Goal: Task Accomplishment & Management: Manage account settings

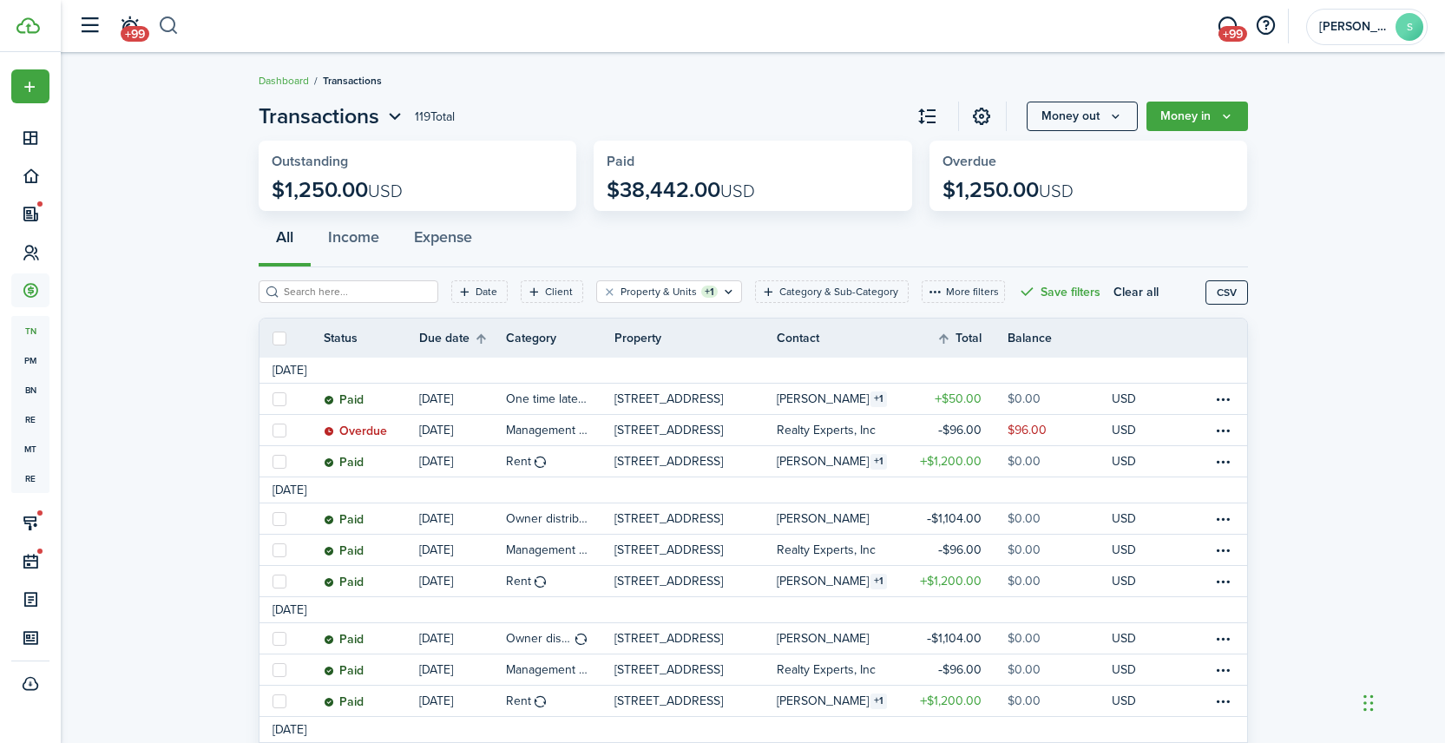
click at [174, 23] on button "button" at bounding box center [169, 26] width 22 height 30
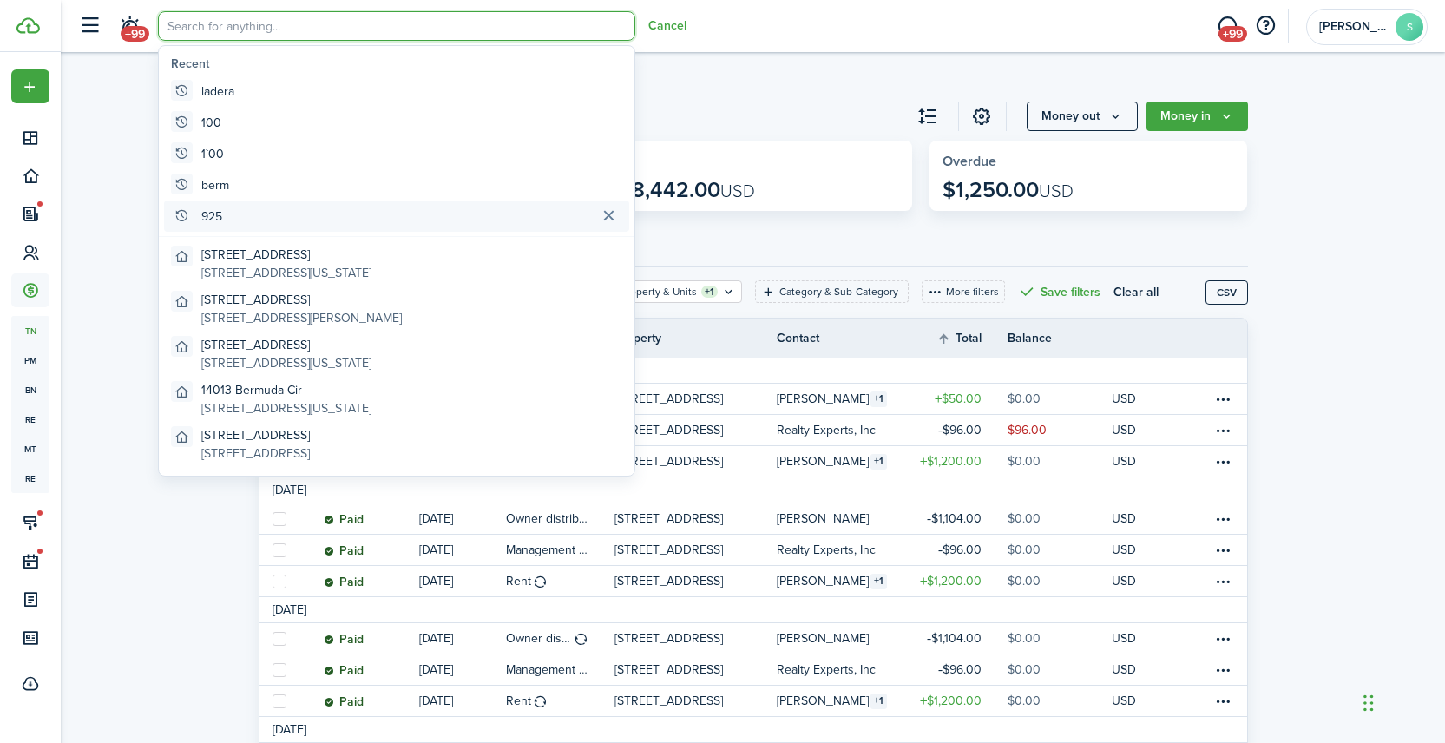
click at [234, 218] on global-search-item "925" at bounding box center [396, 215] width 465 height 31
type input "925"
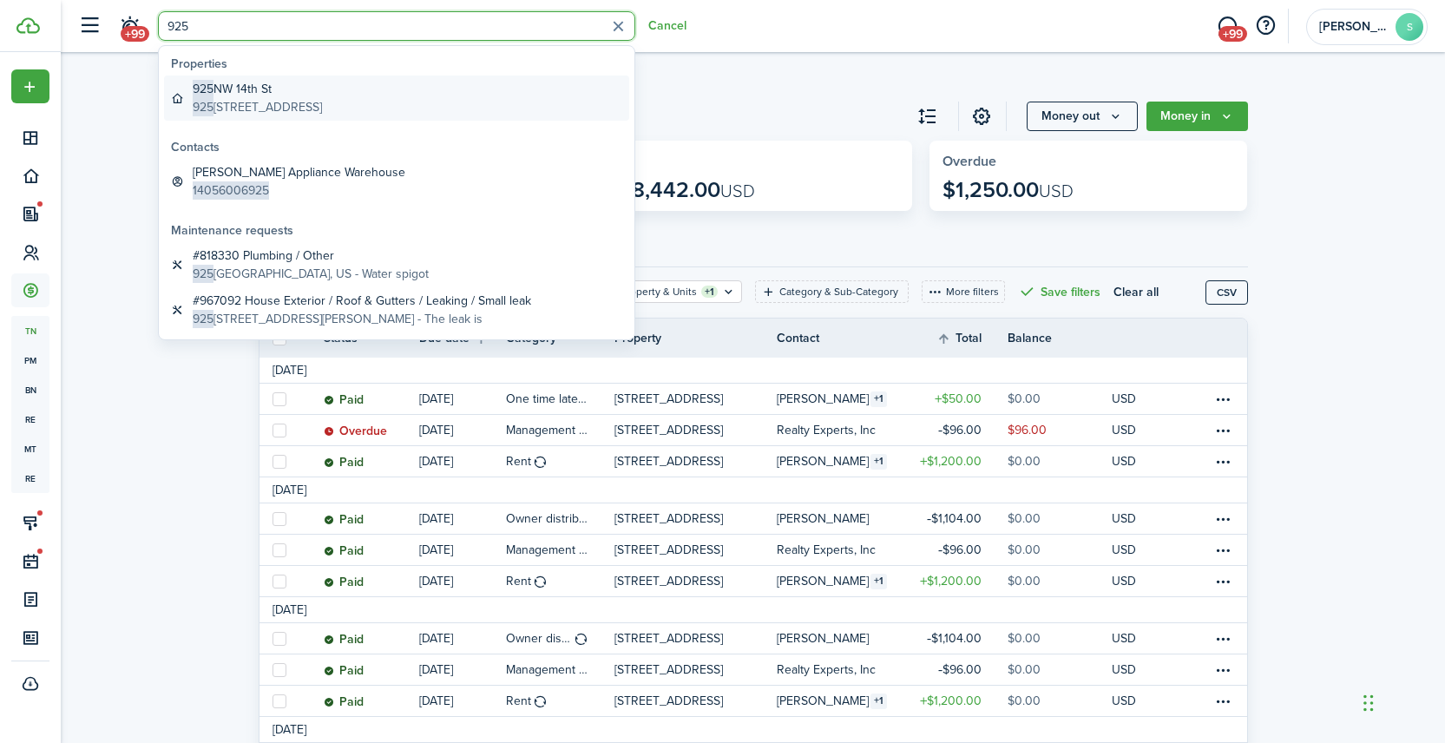
click at [322, 100] on global-search-item-description "[STREET_ADDRESS]" at bounding box center [257, 107] width 129 height 18
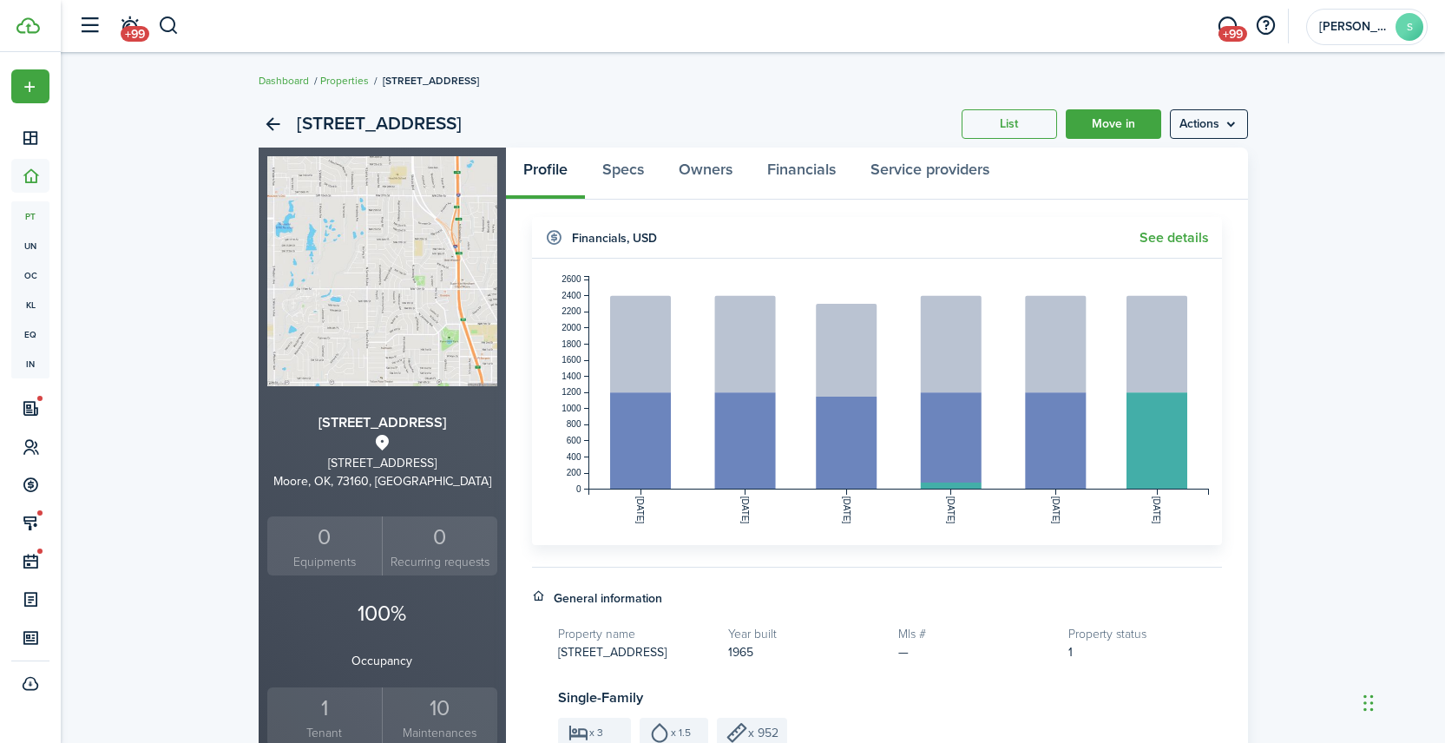
click at [1166, 247] on widget-header "Financials , USD See details" at bounding box center [877, 238] width 690 height 42
click at [1165, 237] on link "See details" at bounding box center [1174, 238] width 69 height 16
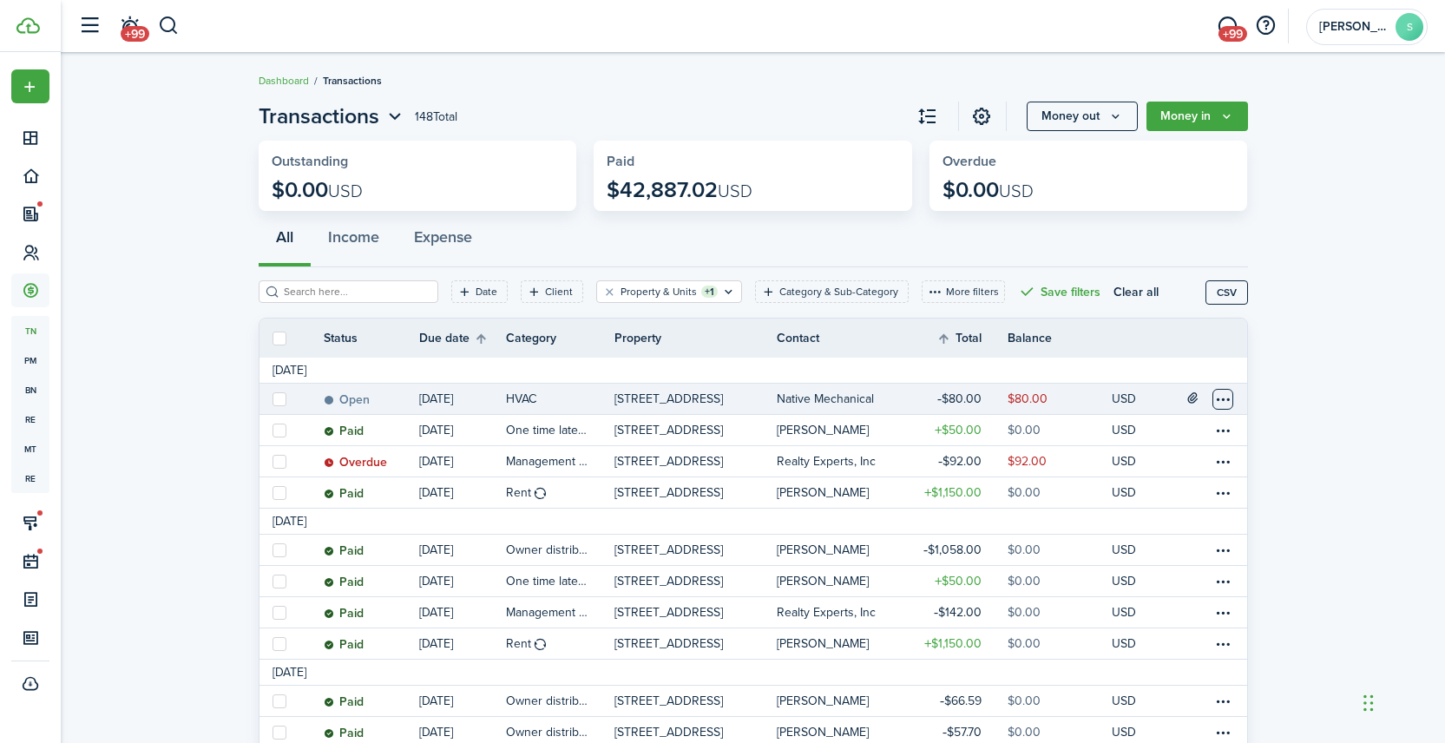
click at [1218, 391] on table-menu-btn-icon at bounding box center [1222, 399] width 21 height 21
click at [1136, 466] on link "Mark as paid" at bounding box center [1158, 464] width 152 height 30
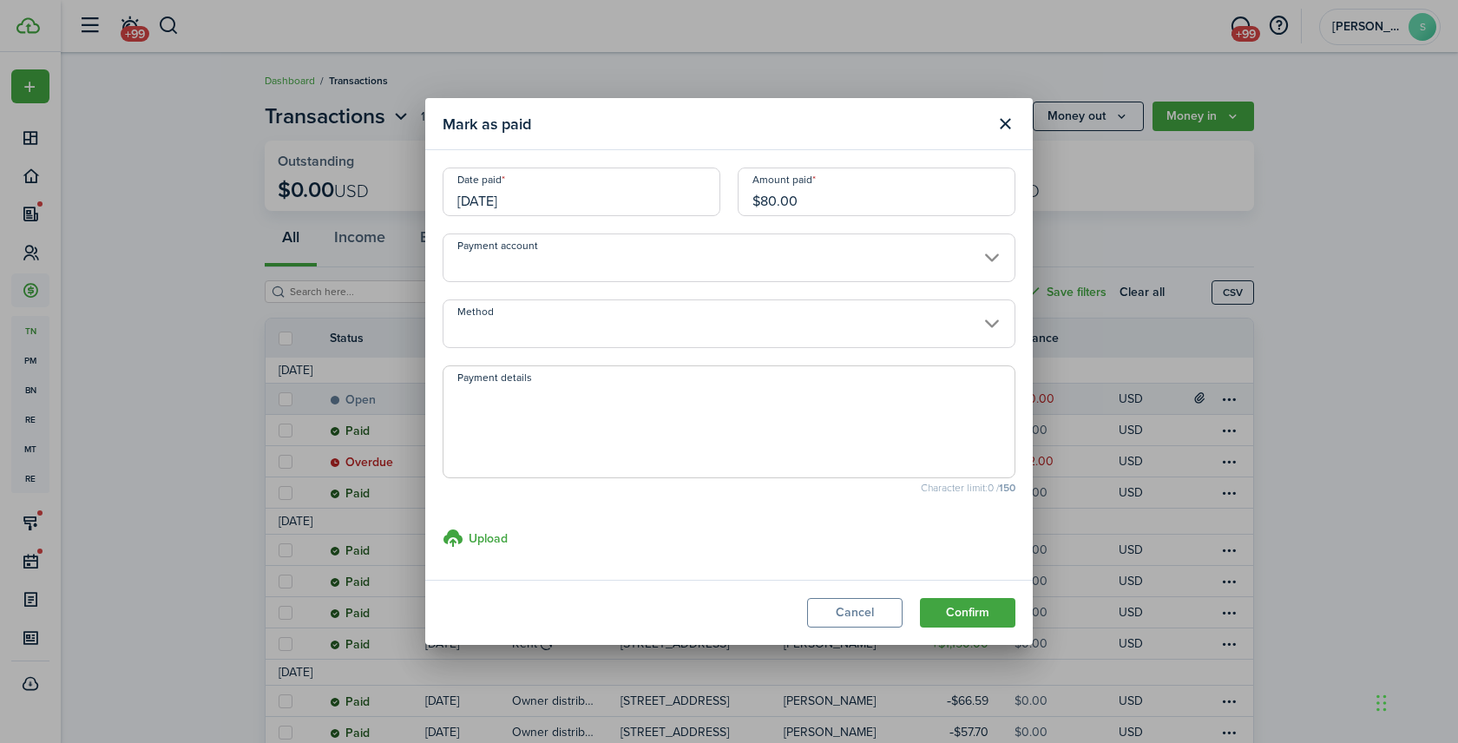
click at [595, 199] on input "[DATE]" at bounding box center [582, 192] width 278 height 49
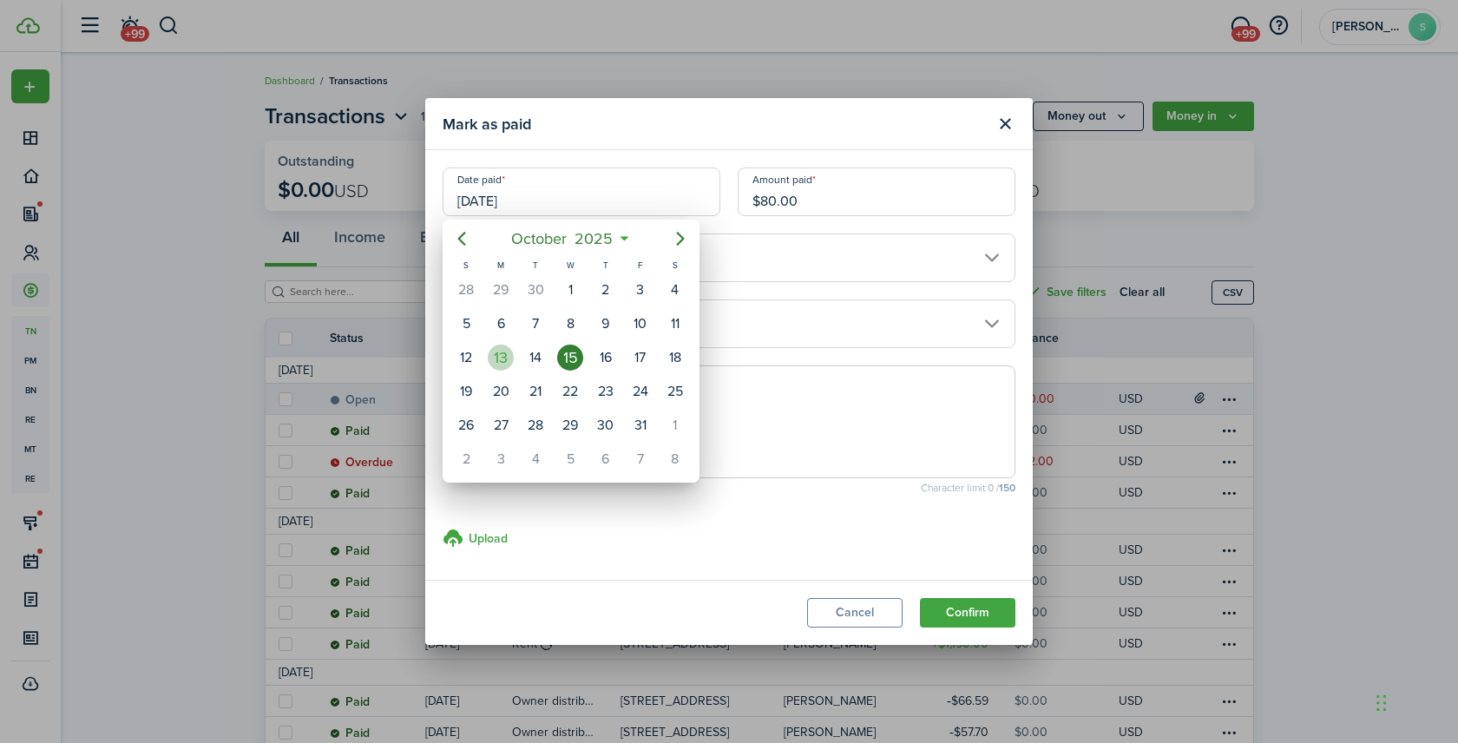
click at [500, 361] on div "13" at bounding box center [501, 358] width 26 height 26
type input "[DATE]"
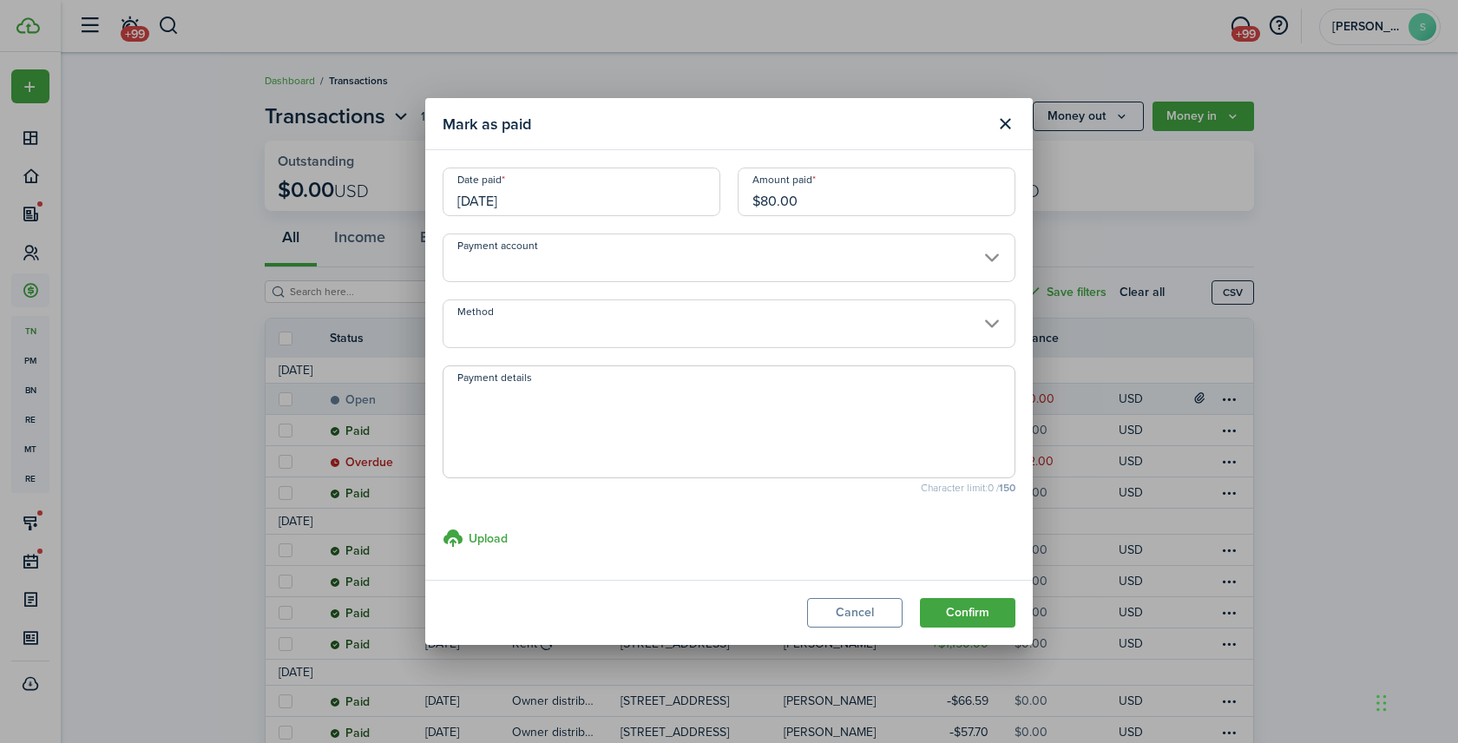
click at [512, 332] on input "Method" at bounding box center [729, 323] width 573 height 49
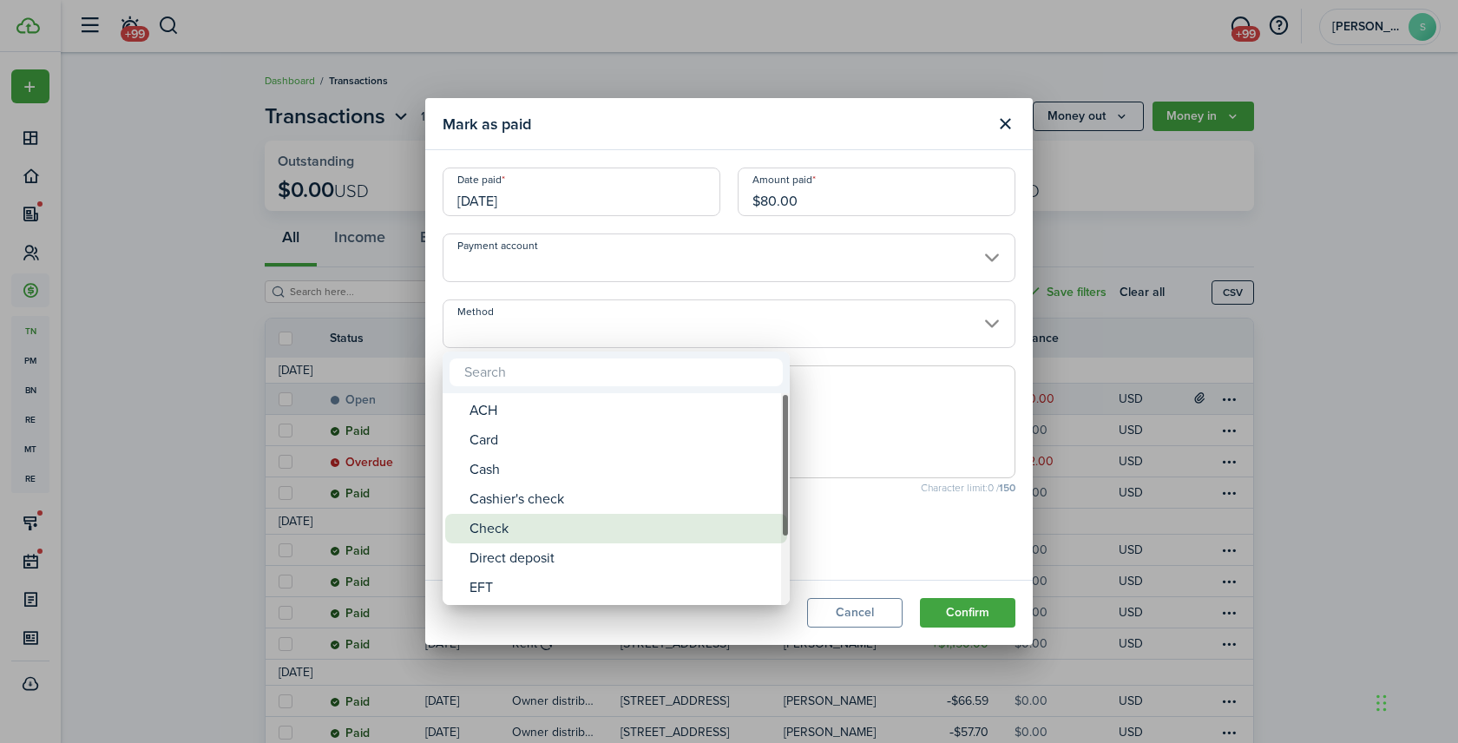
click at [516, 518] on div "Check" at bounding box center [623, 529] width 307 height 30
type input "Check"
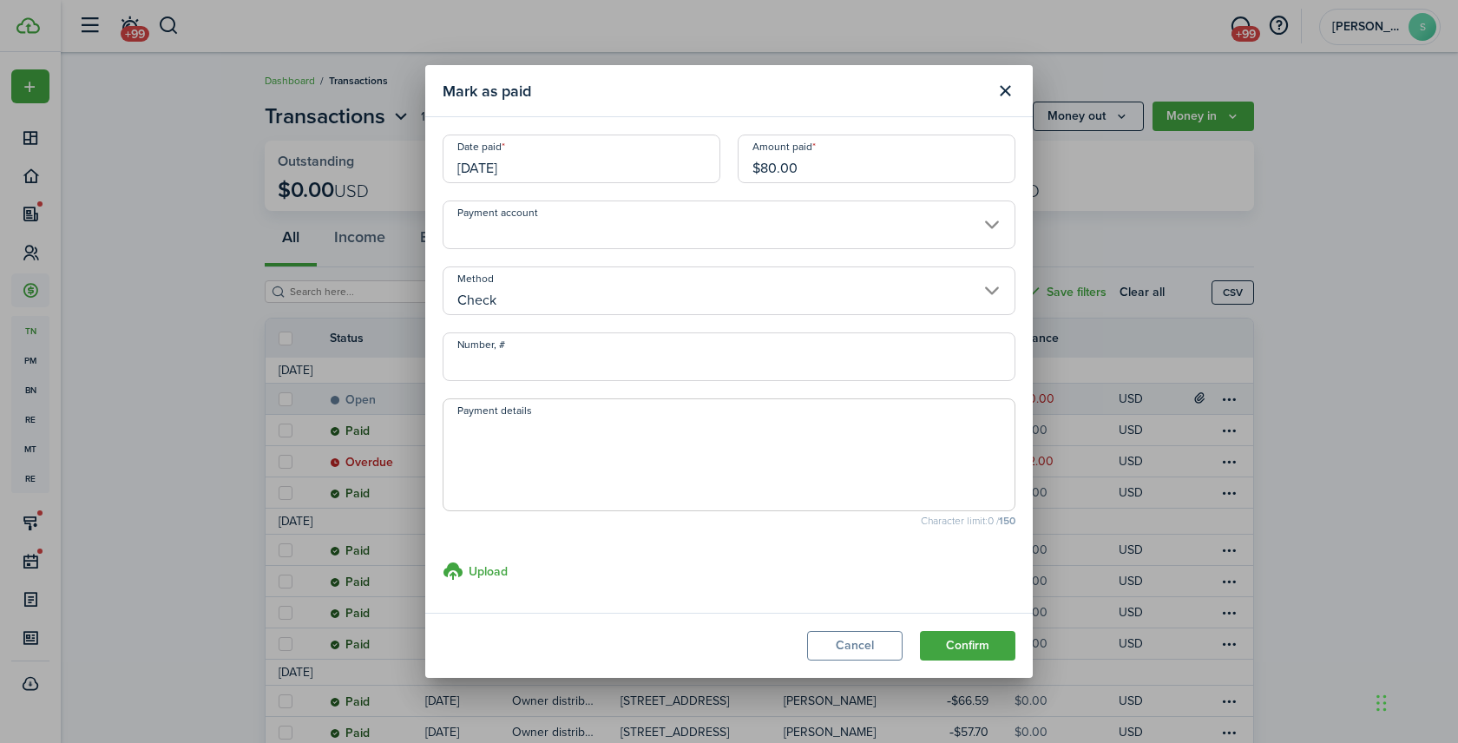
click at [504, 352] on input "Number, #" at bounding box center [729, 356] width 573 height 49
type input "1907"
click at [978, 643] on button "Confirm" at bounding box center [967, 646] width 95 height 30
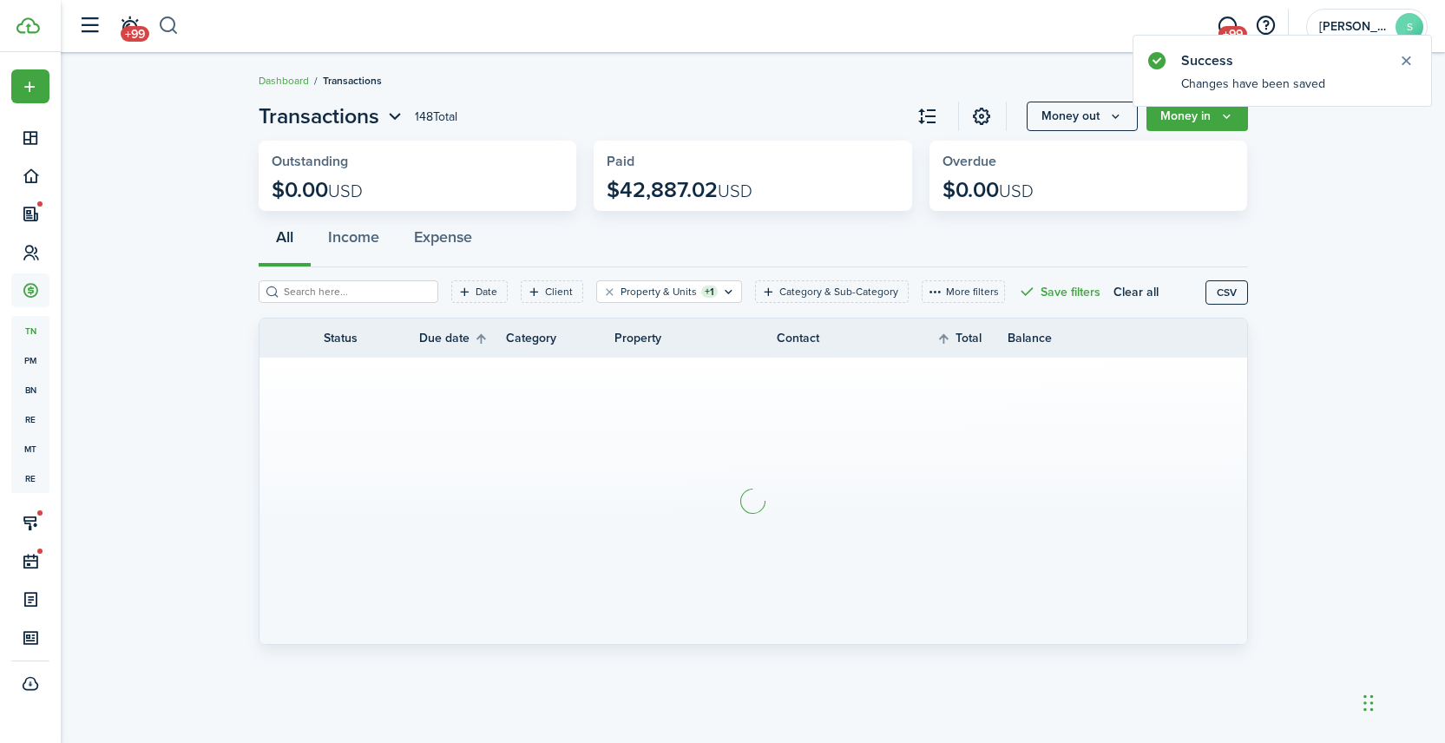
click at [171, 29] on button "button" at bounding box center [169, 26] width 22 height 30
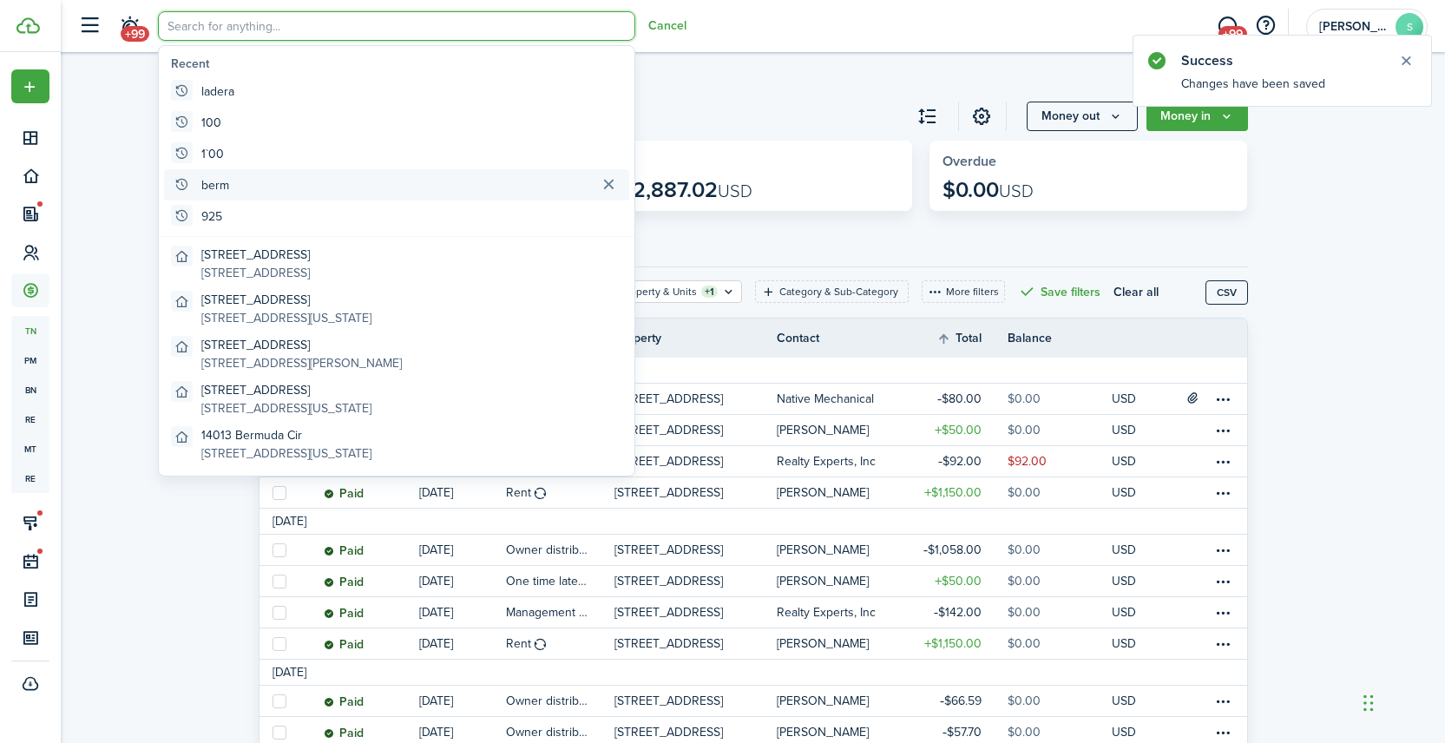
click at [217, 188] on global-search-item-title "berm" at bounding box center [215, 185] width 28 height 18
type input "berm"
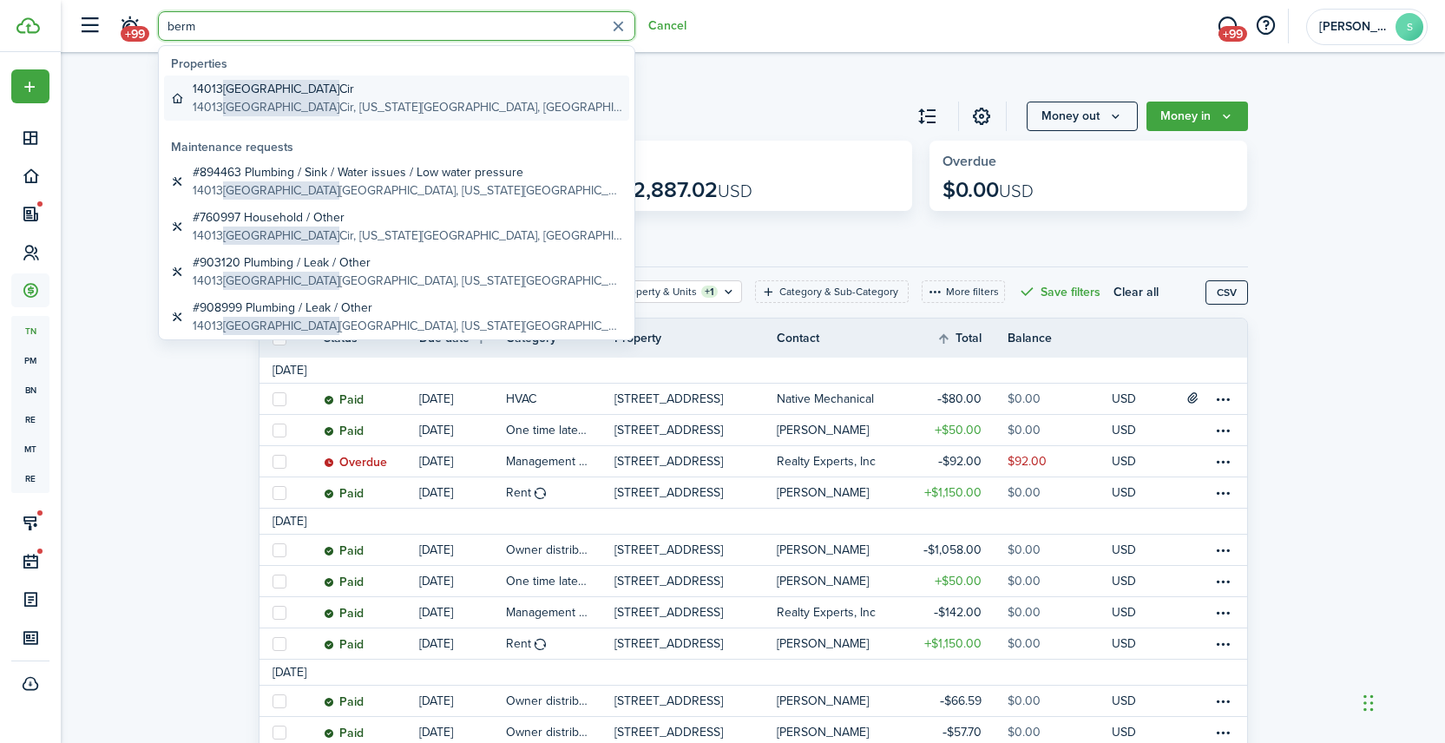
click at [198, 89] on global-search-item-title "14013 Bermuda Cir" at bounding box center [408, 89] width 430 height 18
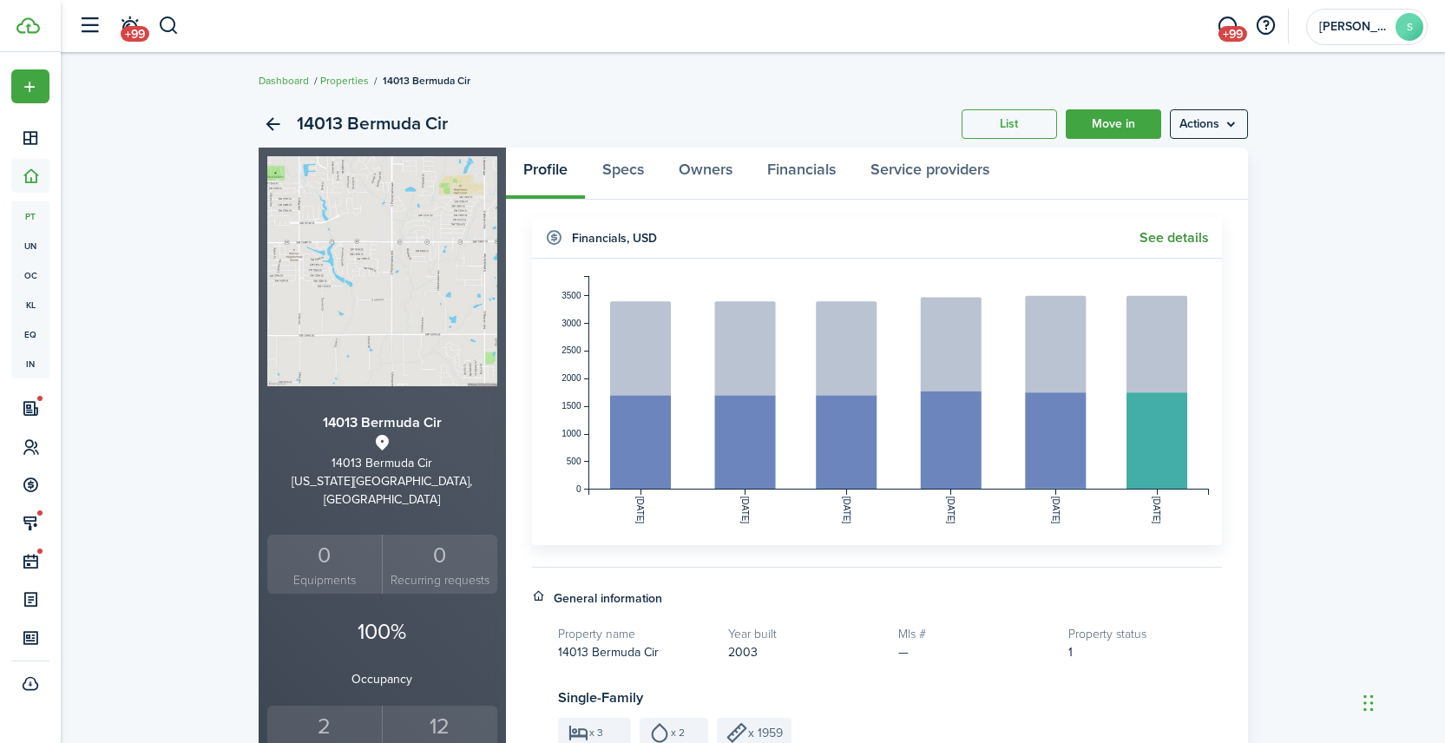
click at [1182, 245] on link "See details" at bounding box center [1174, 238] width 69 height 16
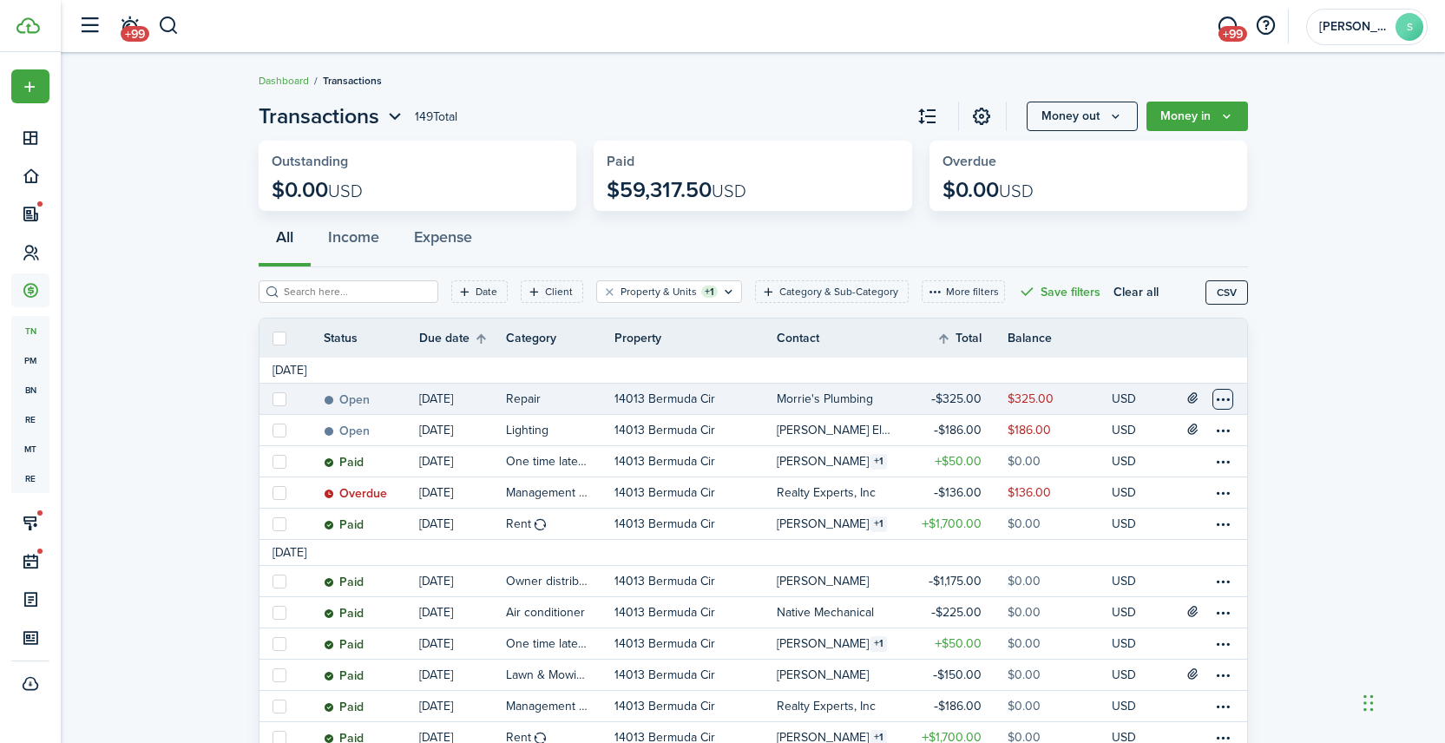
click at [1223, 399] on table-menu-btn-icon at bounding box center [1222, 399] width 21 height 21
click at [1123, 466] on link "Mark as paid" at bounding box center [1158, 464] width 152 height 30
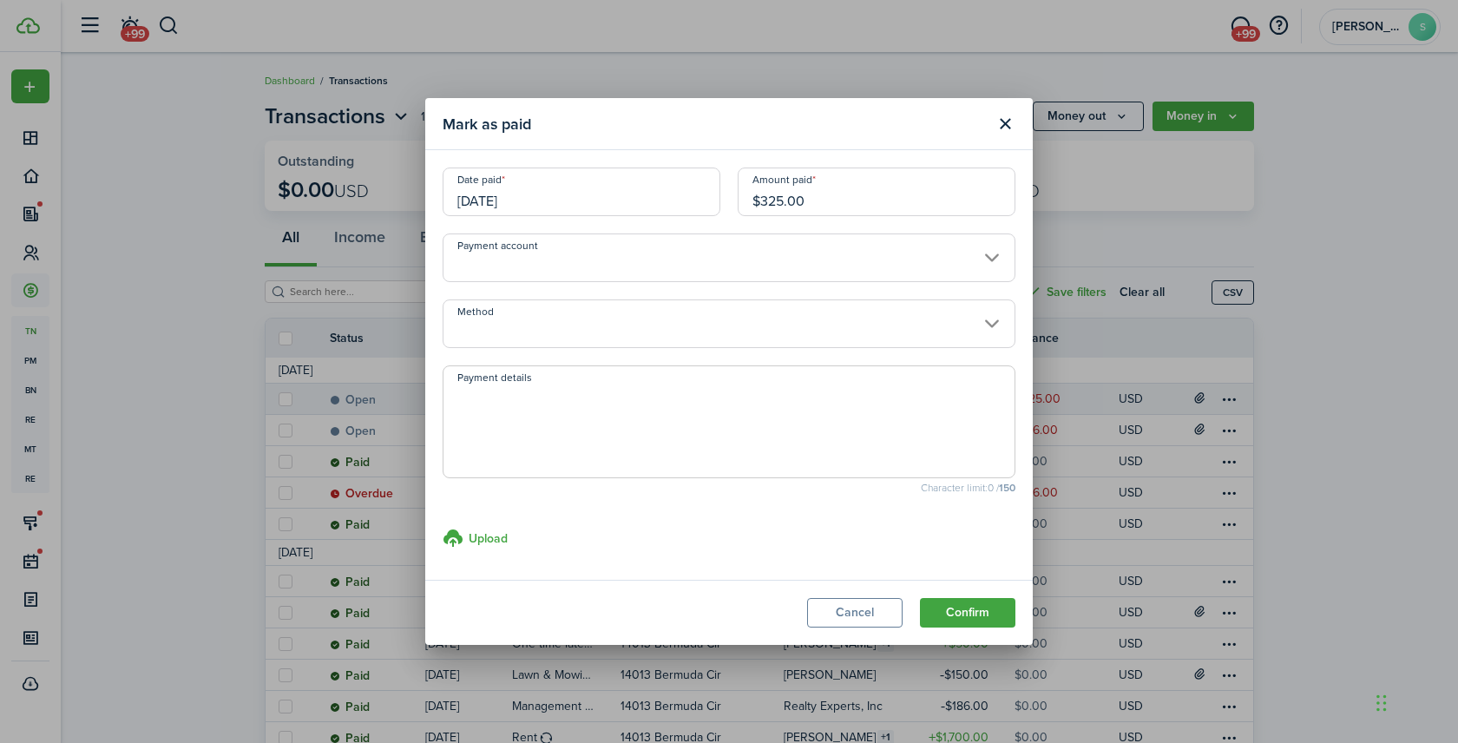
click at [579, 191] on input "[DATE]" at bounding box center [582, 192] width 278 height 49
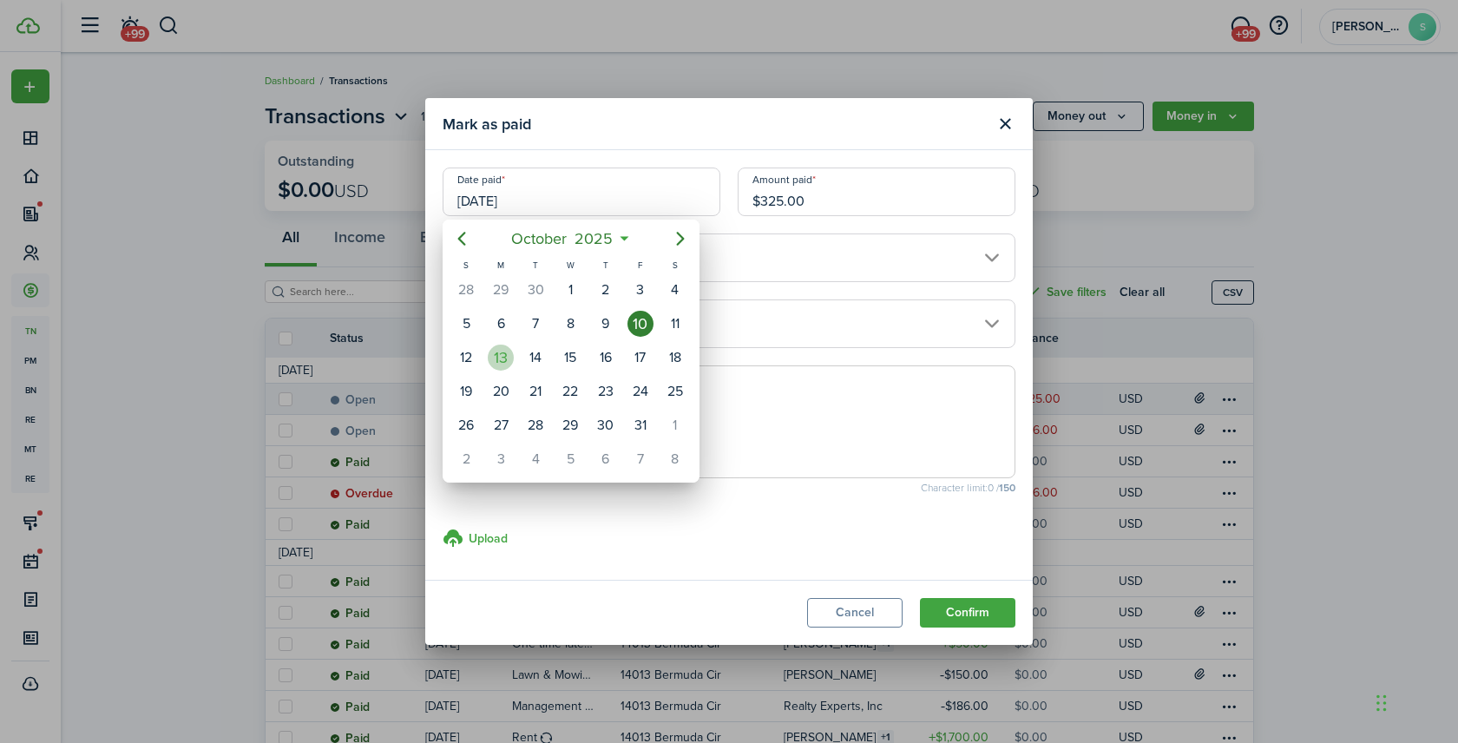
click at [511, 349] on div "13" at bounding box center [501, 358] width 26 height 26
type input "[DATE]"
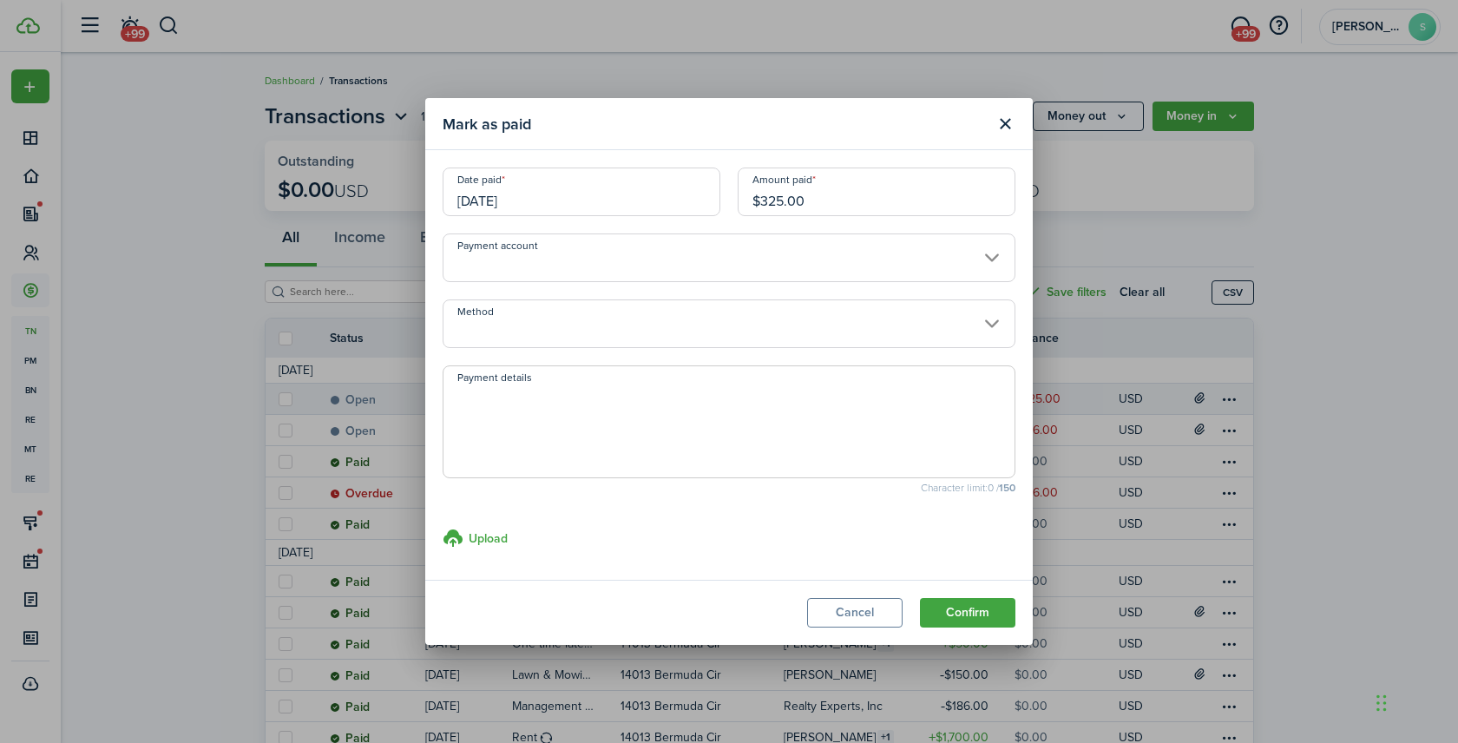
click at [516, 338] on input "Method" at bounding box center [729, 323] width 573 height 49
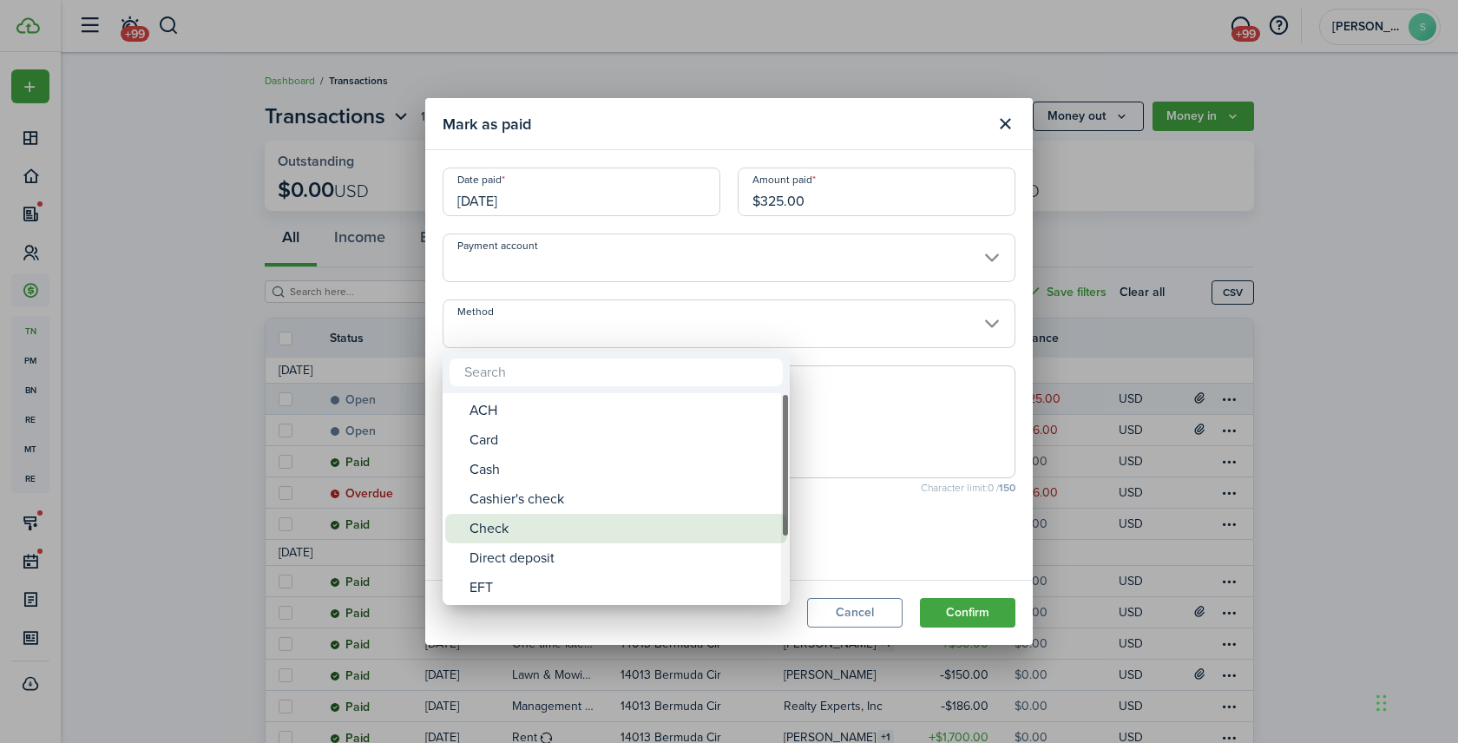
click at [526, 522] on div "Check" at bounding box center [623, 529] width 307 height 30
type input "Check"
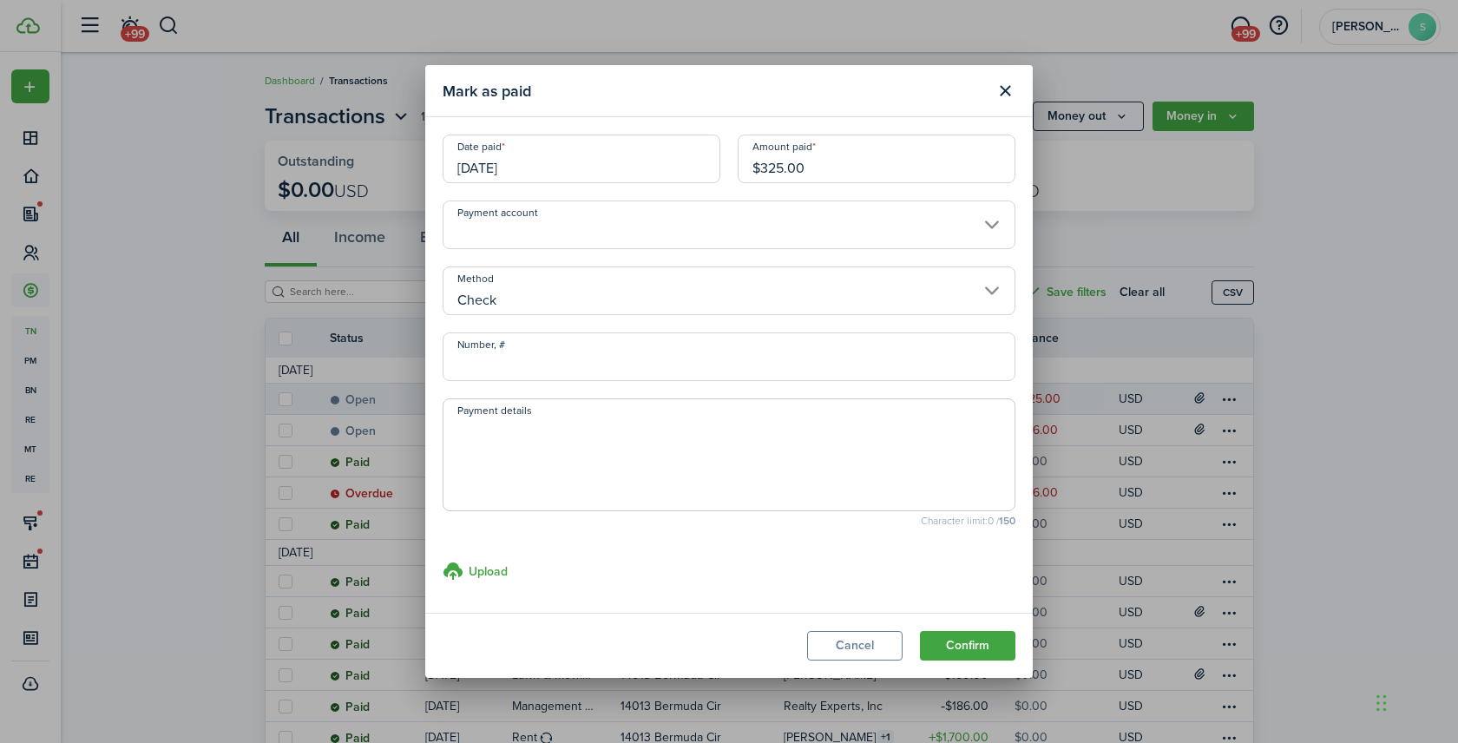
click at [530, 364] on input "Number, #" at bounding box center [729, 356] width 573 height 49
type input "1908"
click at [978, 654] on button "Confirm" at bounding box center [967, 646] width 95 height 30
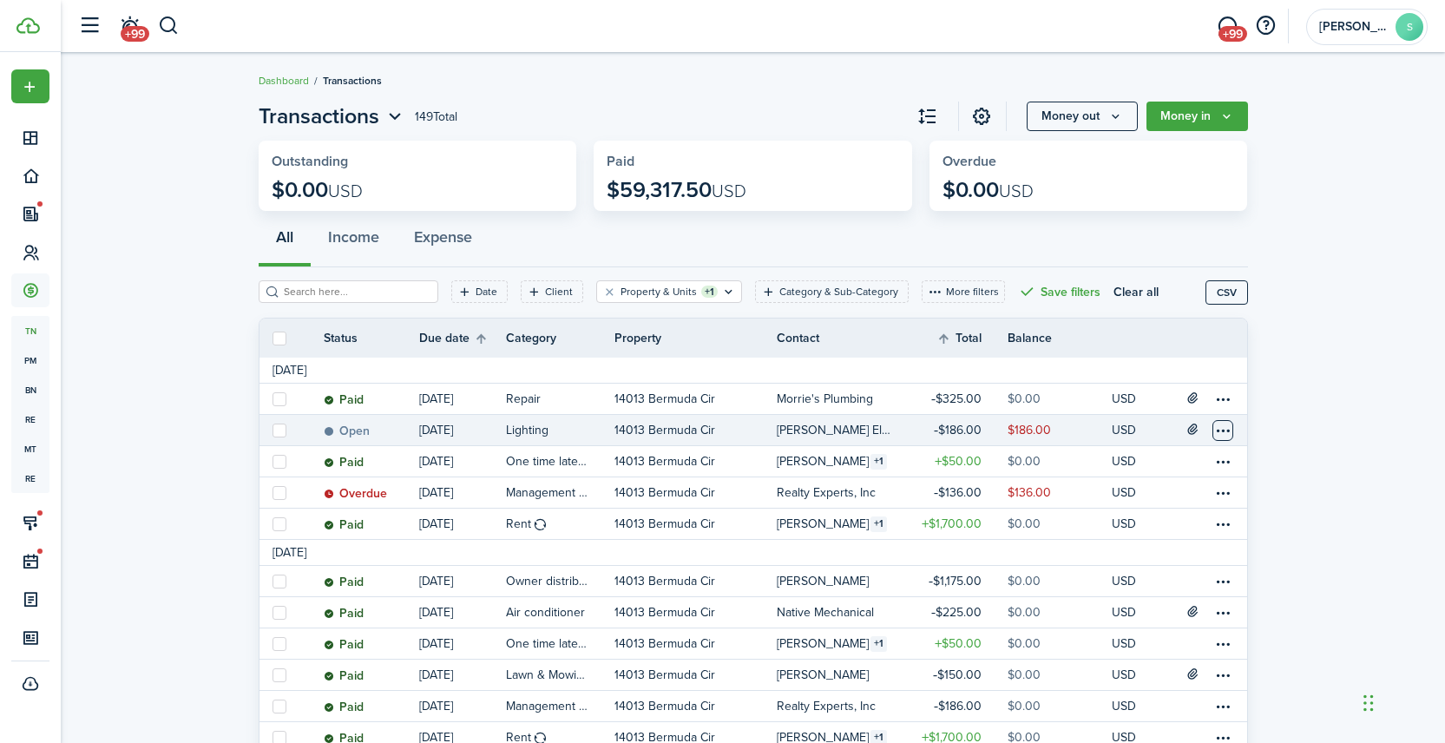
click at [1224, 437] on table-menu-btn-icon at bounding box center [1222, 430] width 21 height 21
click at [1126, 497] on link "Mark as paid" at bounding box center [1158, 495] width 152 height 30
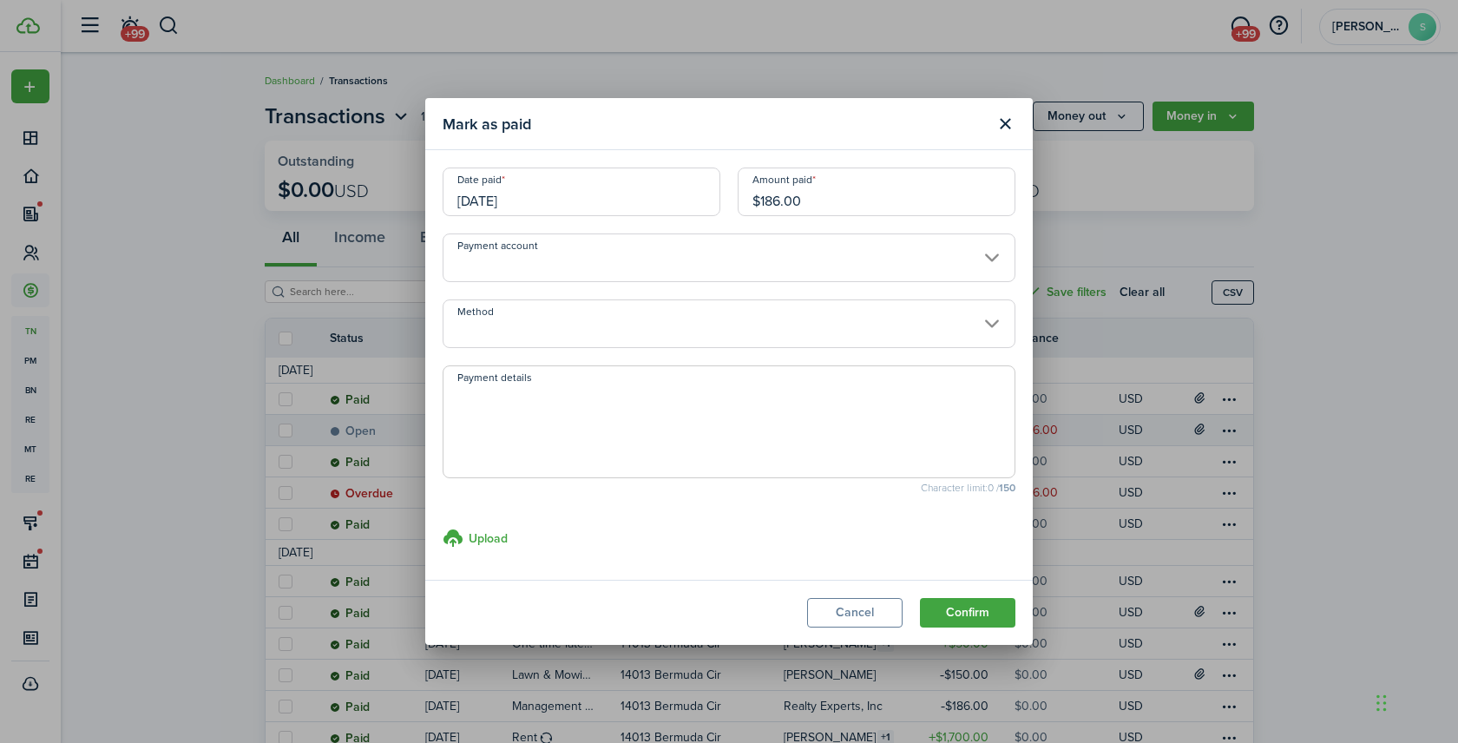
click at [595, 189] on input "[DATE]" at bounding box center [582, 192] width 278 height 49
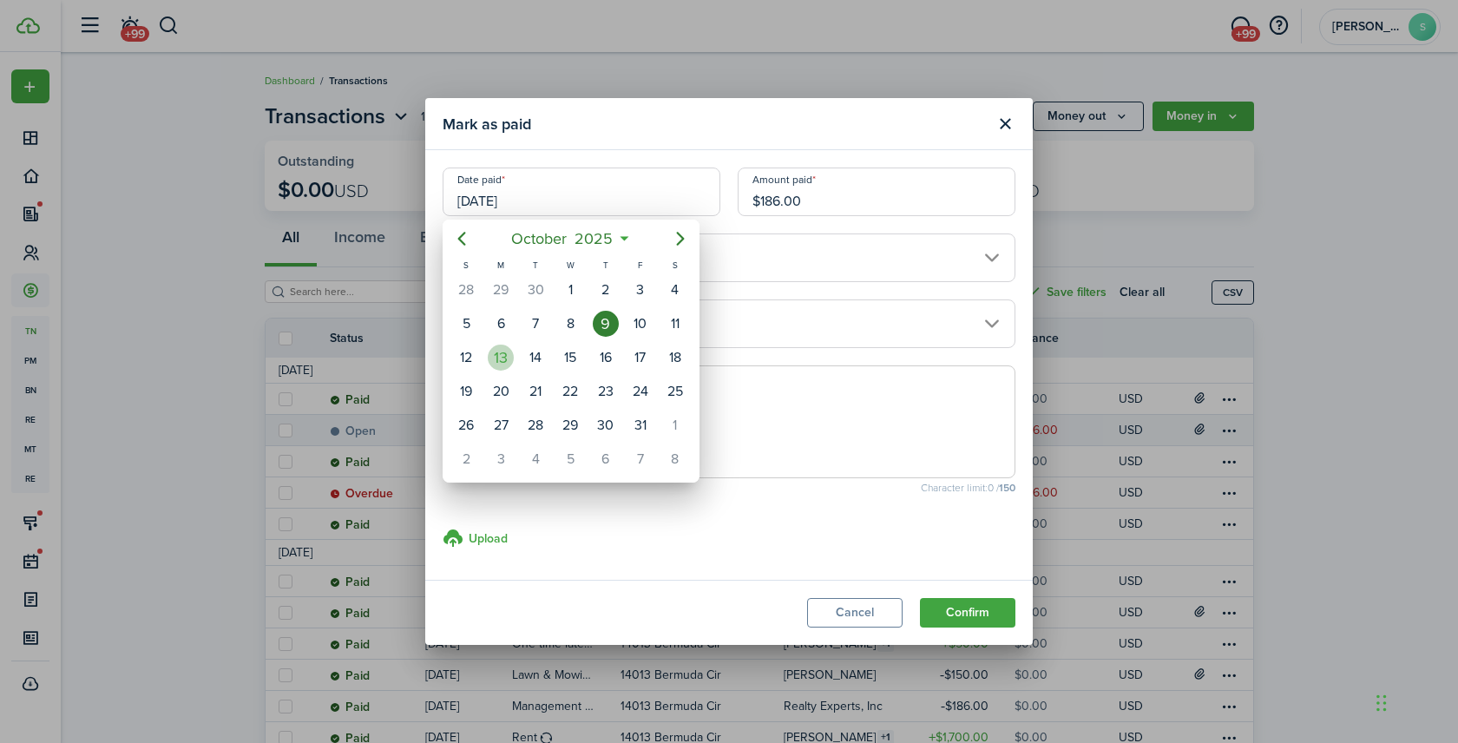
click at [503, 359] on div "13" at bounding box center [501, 358] width 26 height 26
type input "[DATE]"
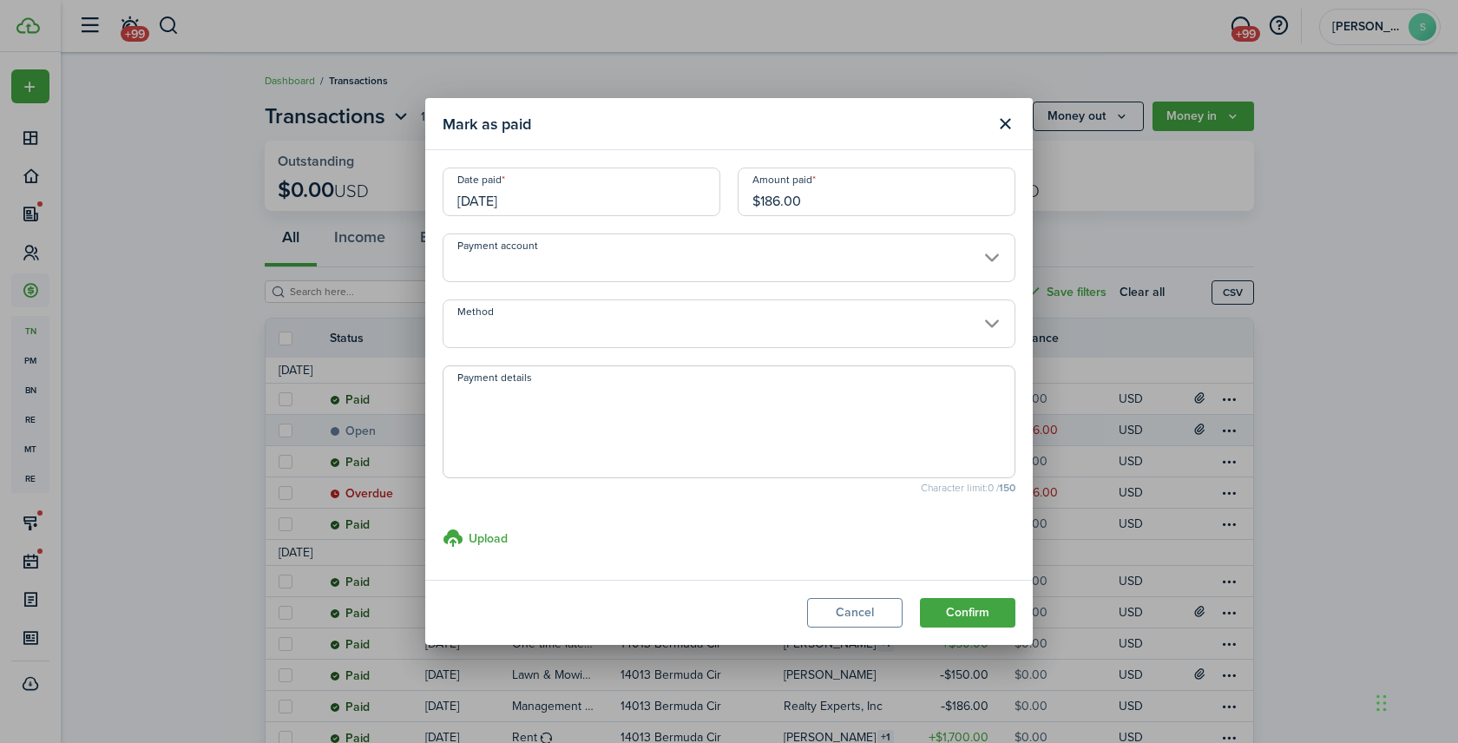
click at [561, 324] on input "Method" at bounding box center [729, 323] width 573 height 49
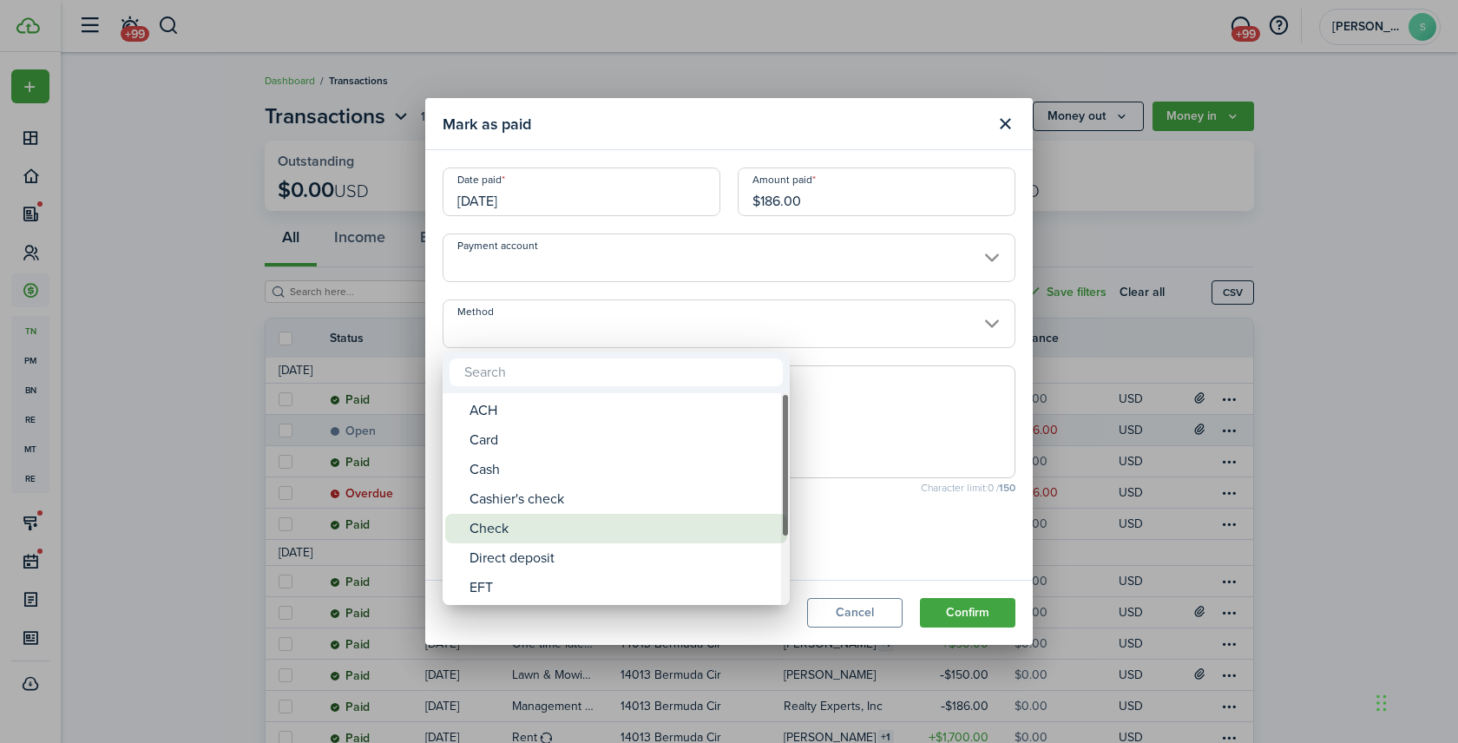
click at [522, 530] on div "Check" at bounding box center [623, 529] width 307 height 30
type input "Check"
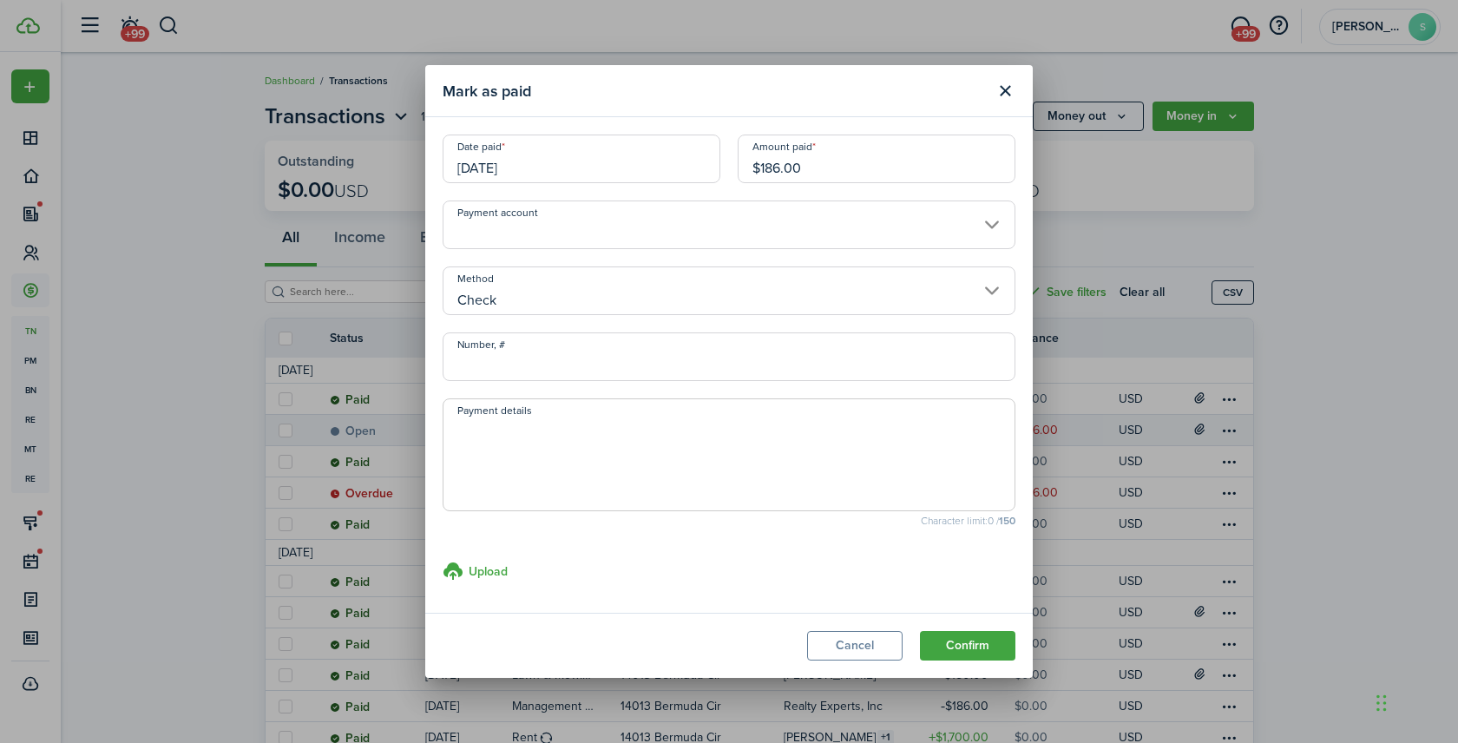
click at [516, 367] on input "Number, #" at bounding box center [729, 356] width 573 height 49
type input "1909"
click at [975, 640] on button "Confirm" at bounding box center [967, 646] width 95 height 30
